Goal: Task Accomplishment & Management: Manage account settings

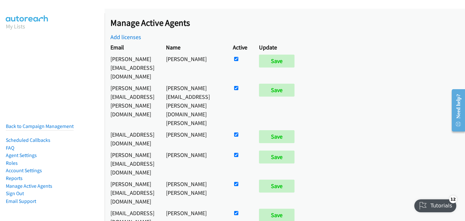
scroll to position [680, 0]
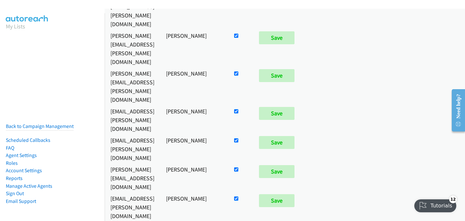
checkbox input "false"
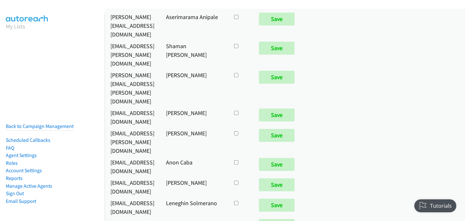
checkbox input "true"
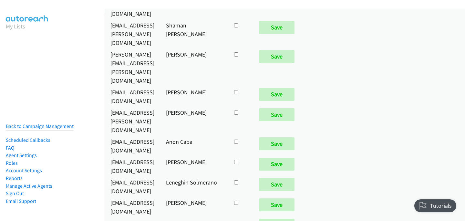
scroll to position [2703, 0]
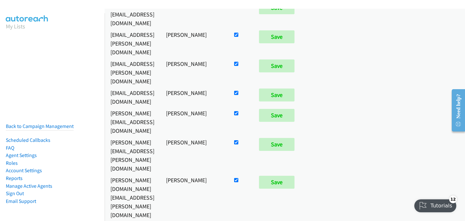
scroll to position [457, 0]
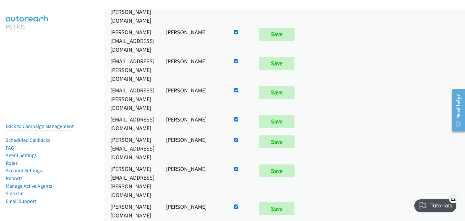
checkbox input "false"
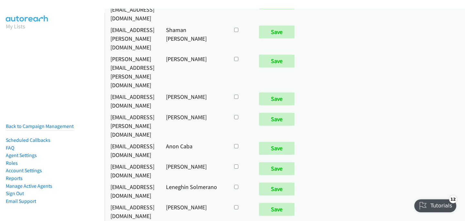
scroll to position [2719, 0]
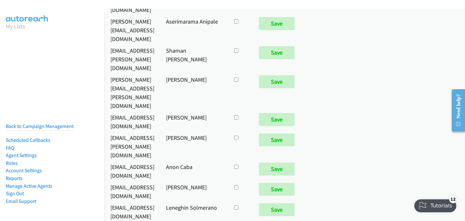
checkbox input "true"
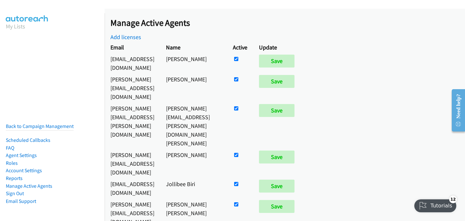
scroll to position [330, 0]
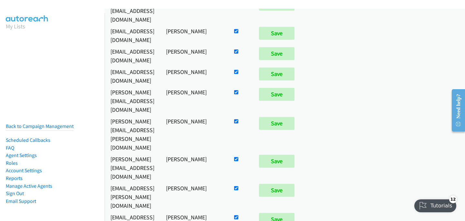
checkbox input "false"
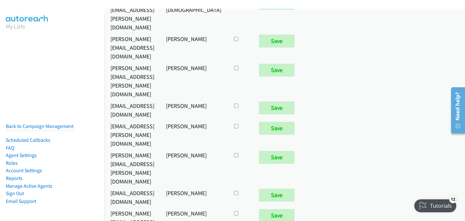
scroll to position [2703, 0]
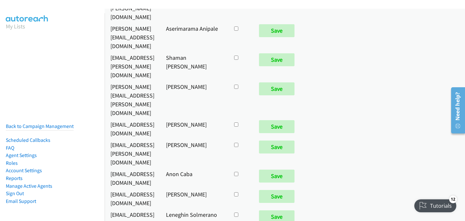
checkbox input "true"
